Goal: Book appointment/travel/reservation

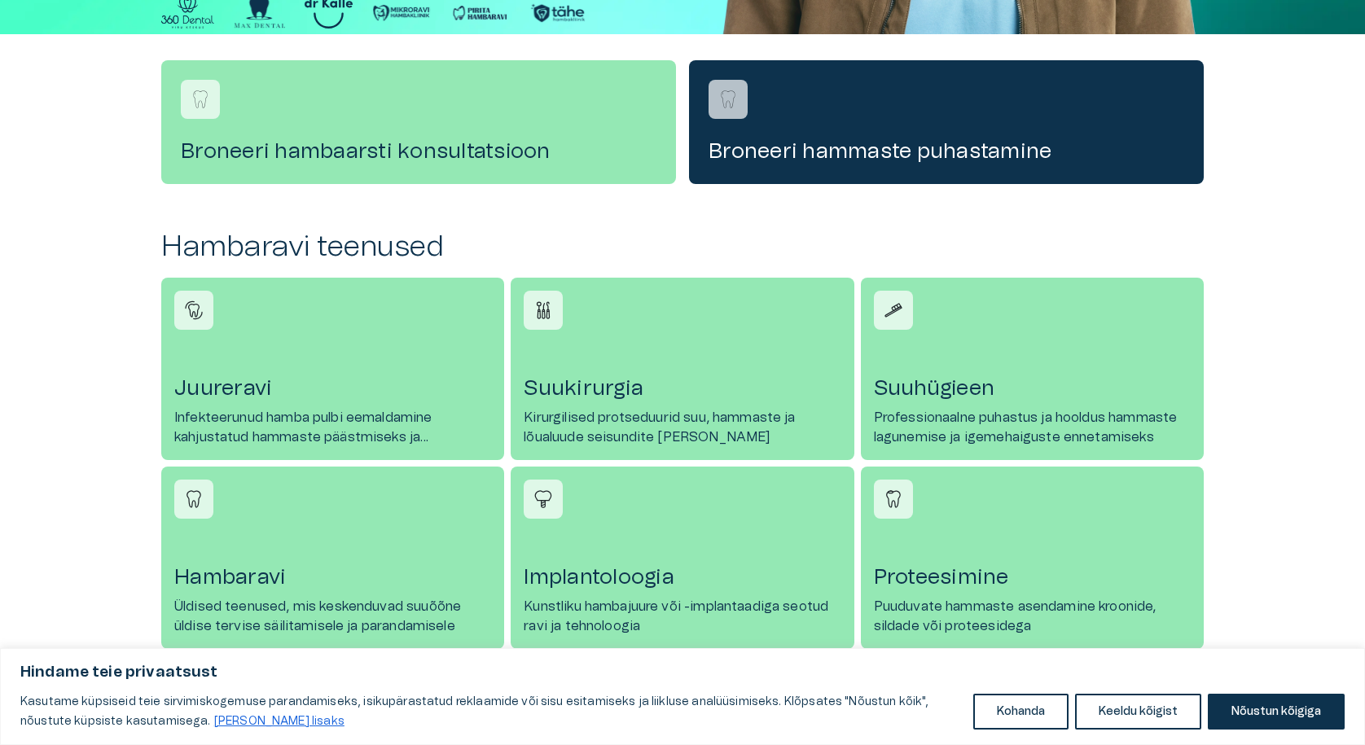
scroll to position [244, 0]
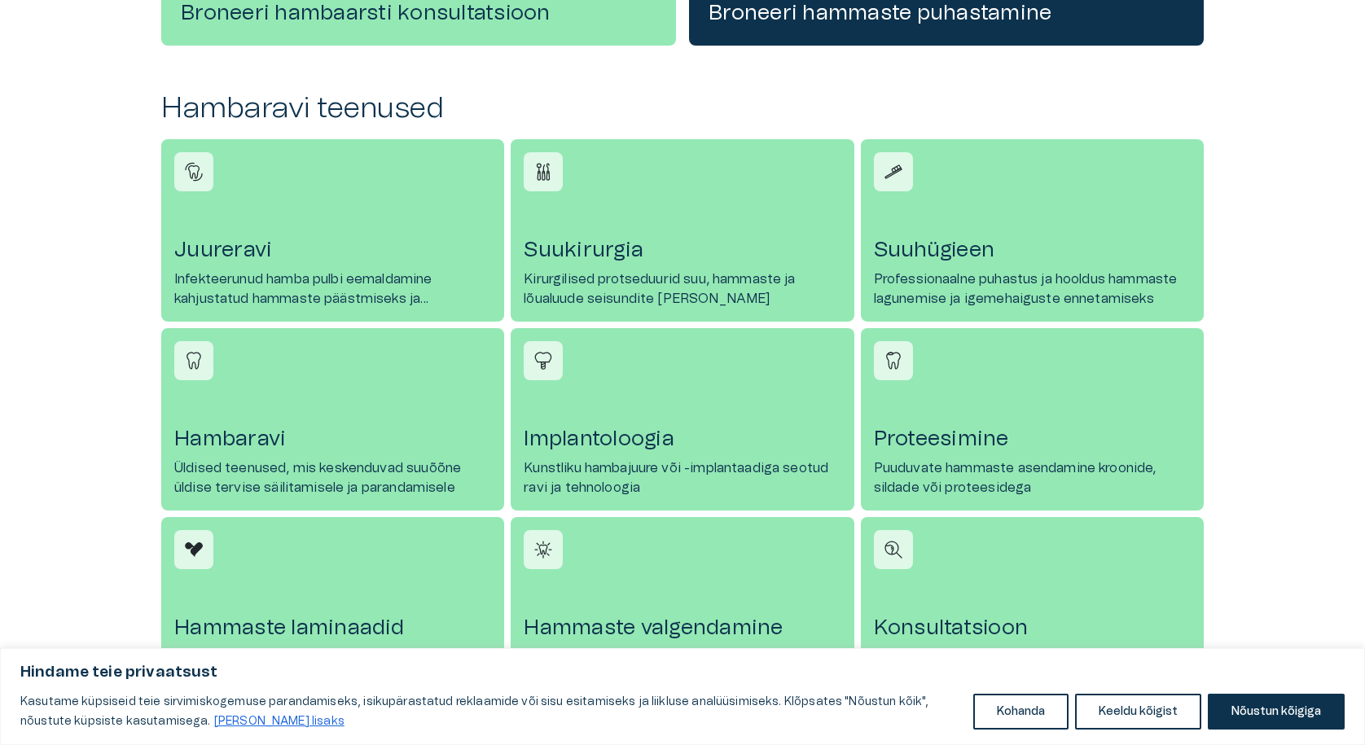
scroll to position [652, 0]
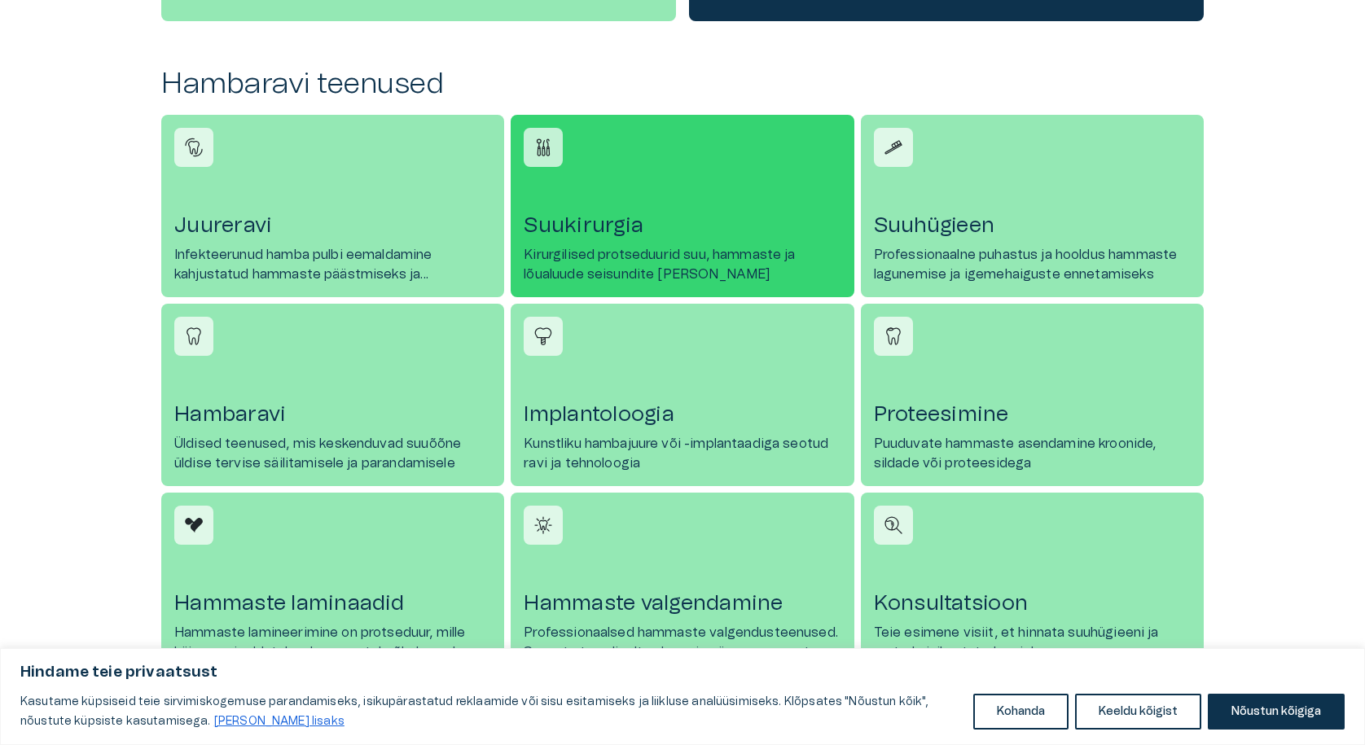
click at [610, 224] on h4 "Suukirurgia" at bounding box center [682, 226] width 317 height 26
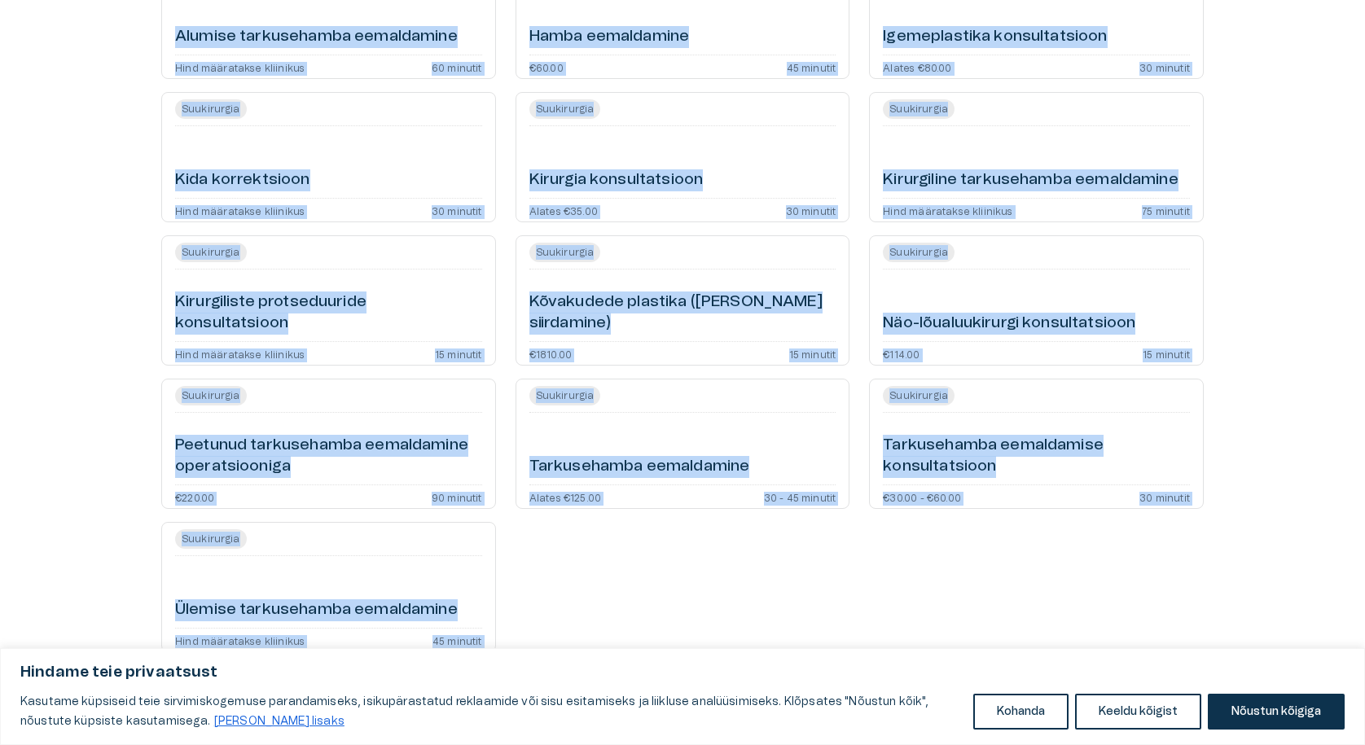
scroll to position [300, 0]
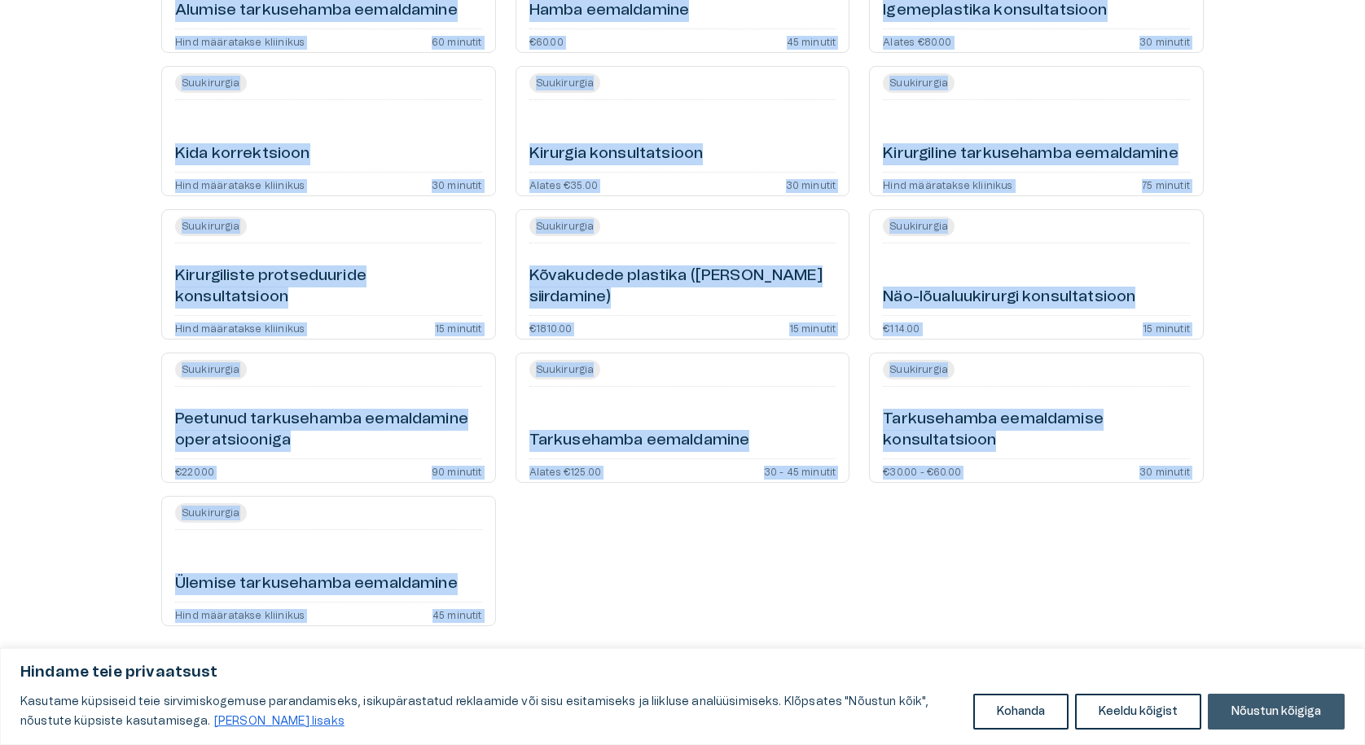
click at [1247, 701] on button "Nõustun kõigiga" at bounding box center [1276, 712] width 137 height 36
